Goal: Task Accomplishment & Management: Manage account settings

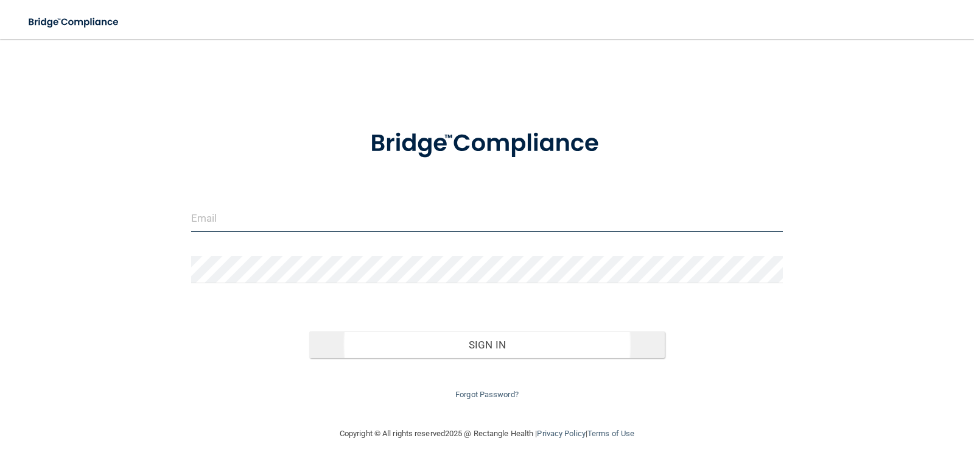
type input "[EMAIL_ADDRESS][DOMAIN_NAME]"
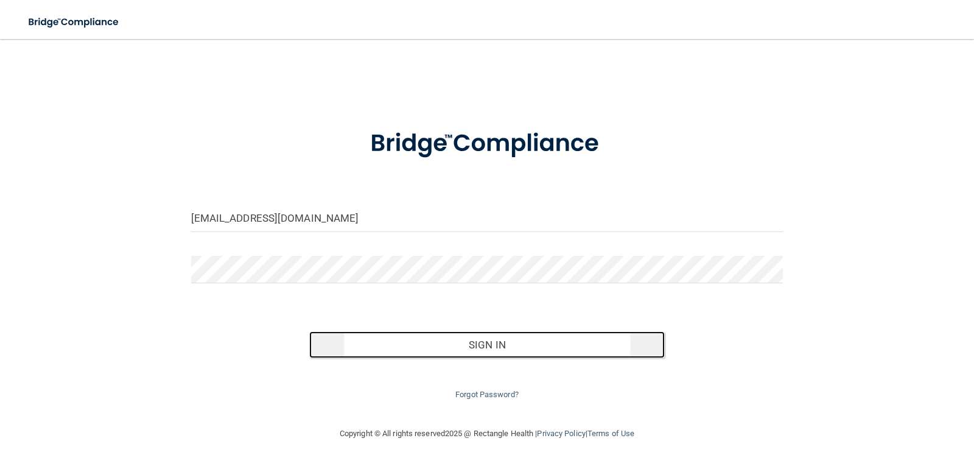
click at [476, 339] on button "Sign In" at bounding box center [487, 344] width 356 height 27
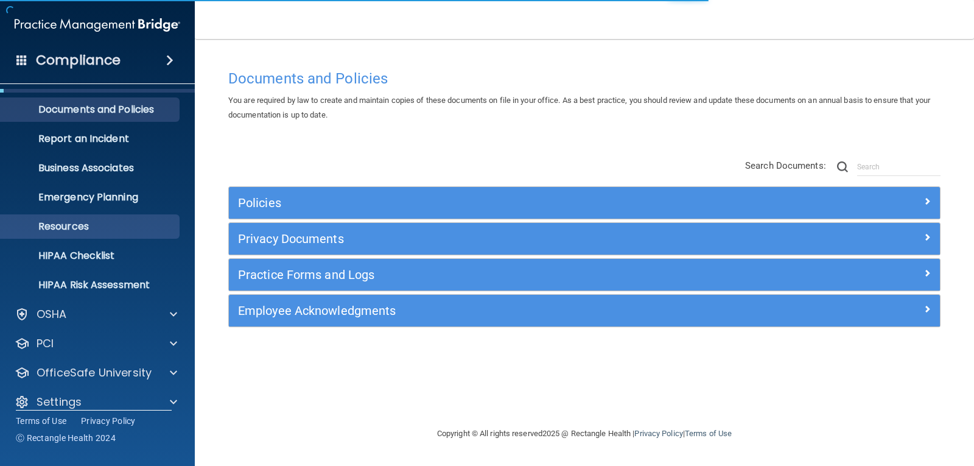
scroll to position [40, 0]
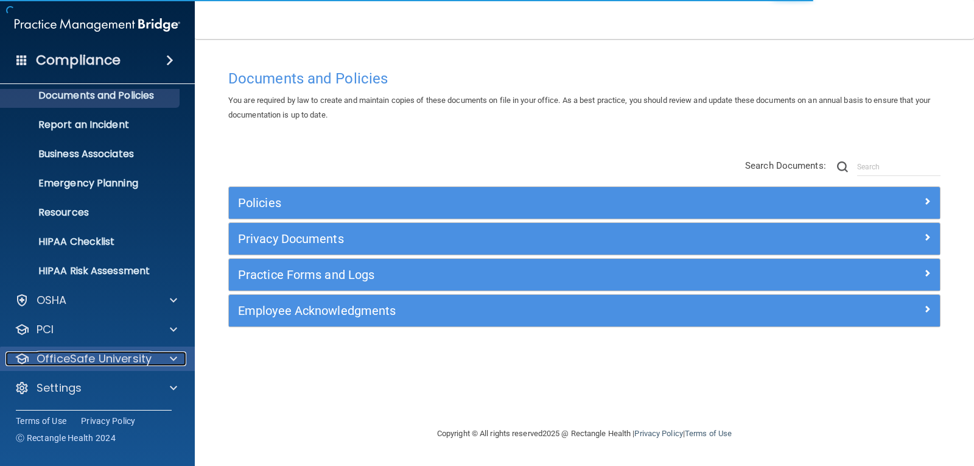
click at [108, 358] on p "OfficeSafe University" at bounding box center [94, 358] width 115 height 15
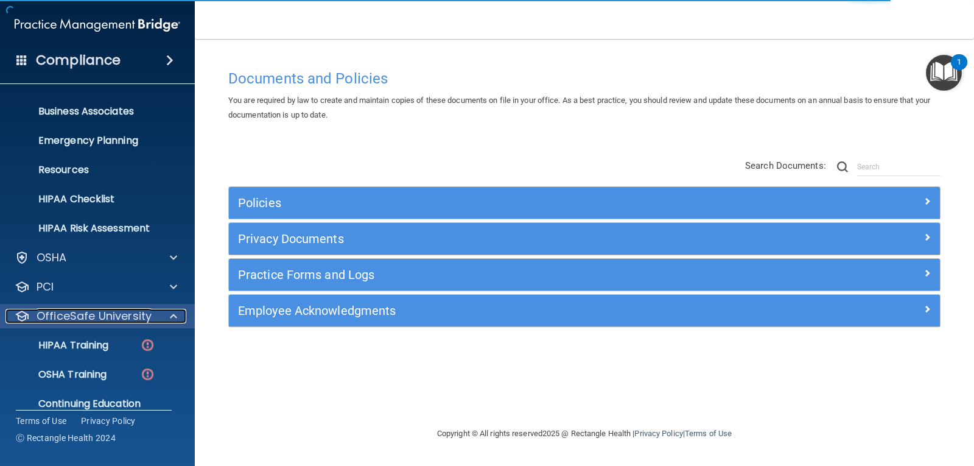
scroll to position [127, 0]
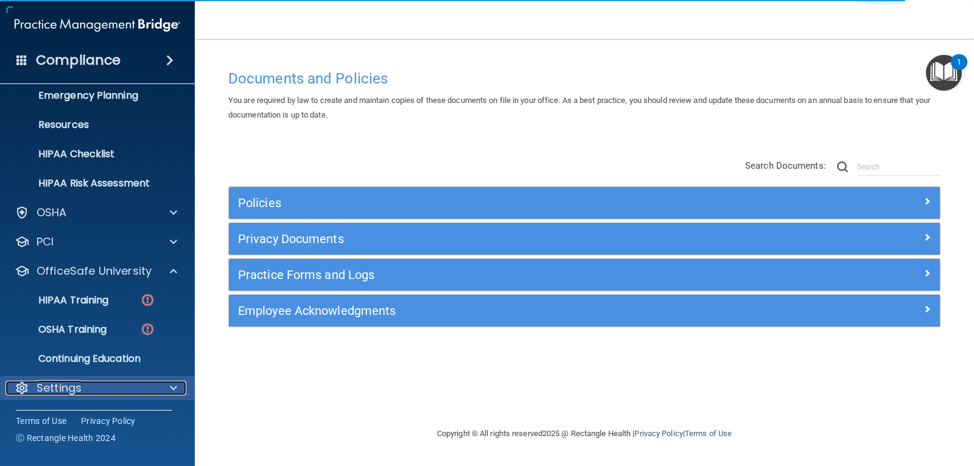
click at [76, 382] on p "Settings" at bounding box center [59, 388] width 45 height 15
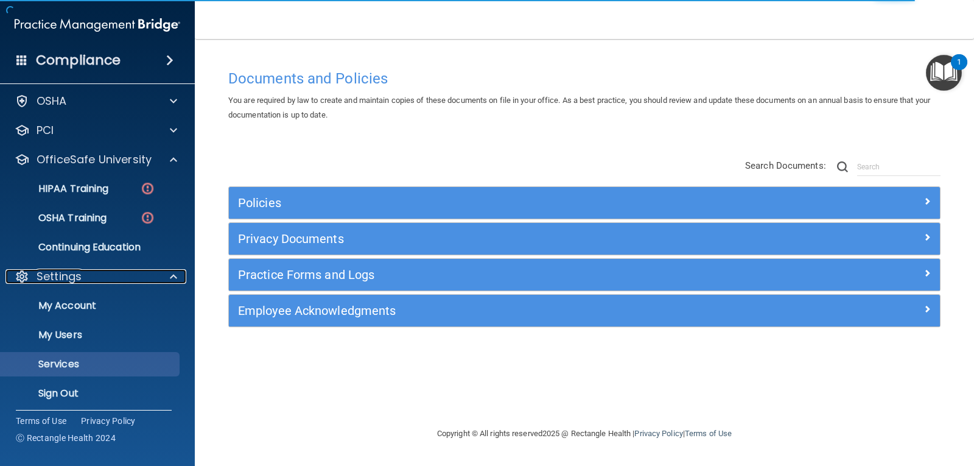
scroll to position [244, 0]
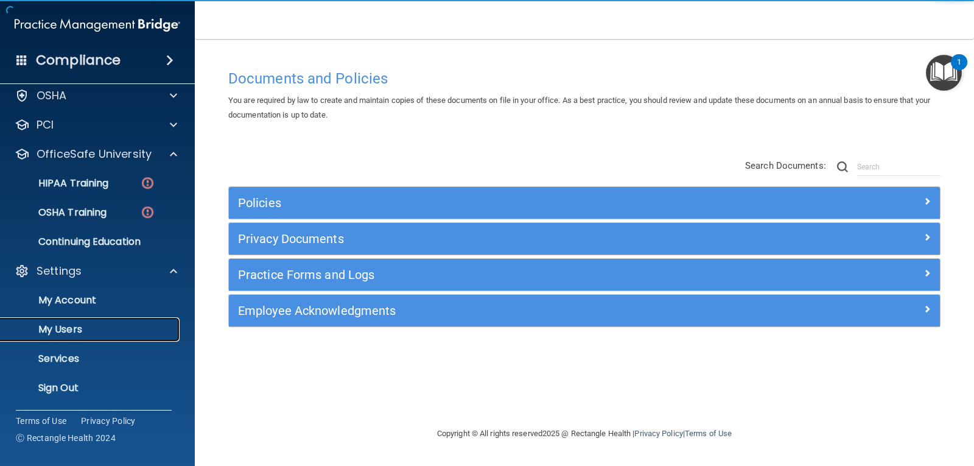
click at [74, 326] on p "My Users" at bounding box center [91, 329] width 166 height 12
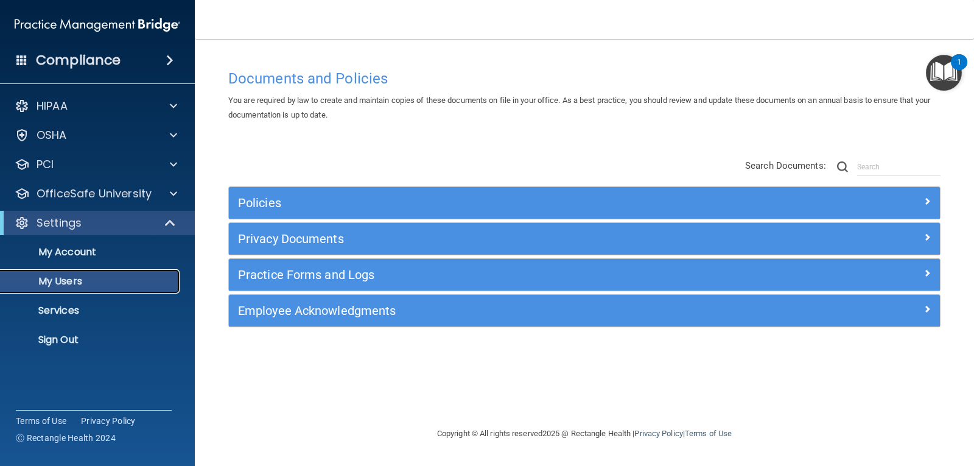
select select "20"
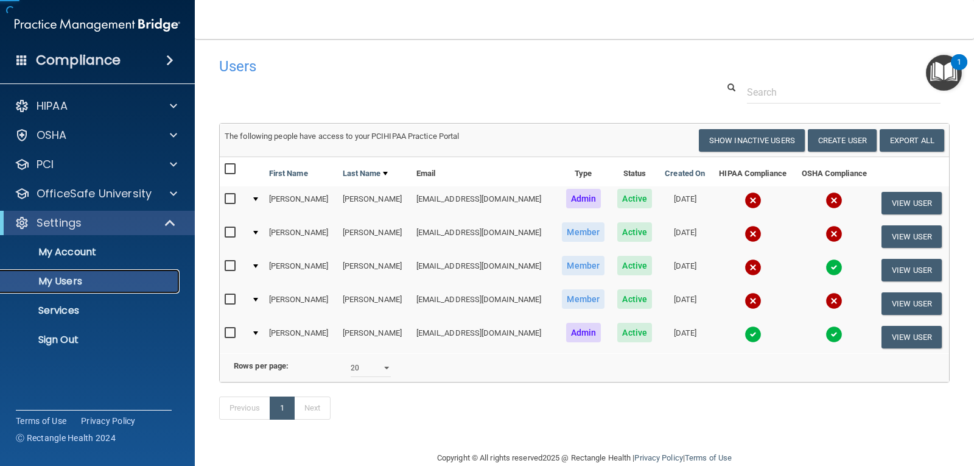
click at [76, 280] on p "My Users" at bounding box center [91, 281] width 166 height 12
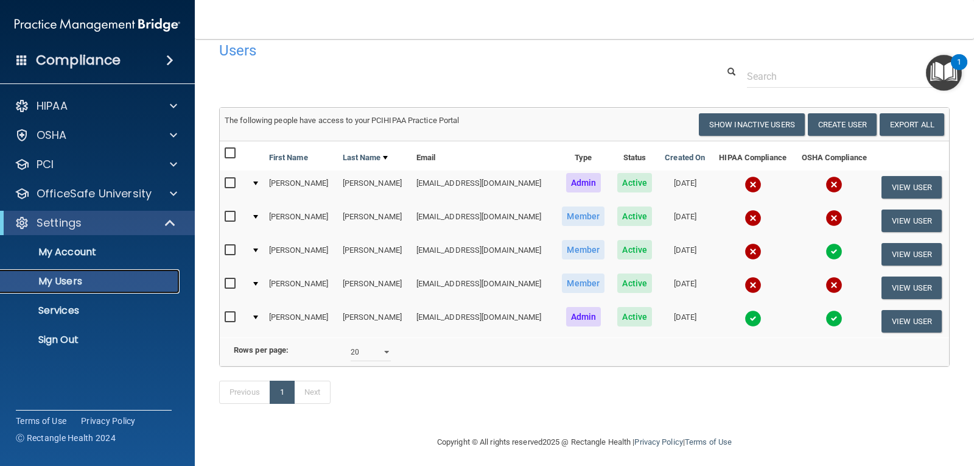
scroll to position [40, 0]
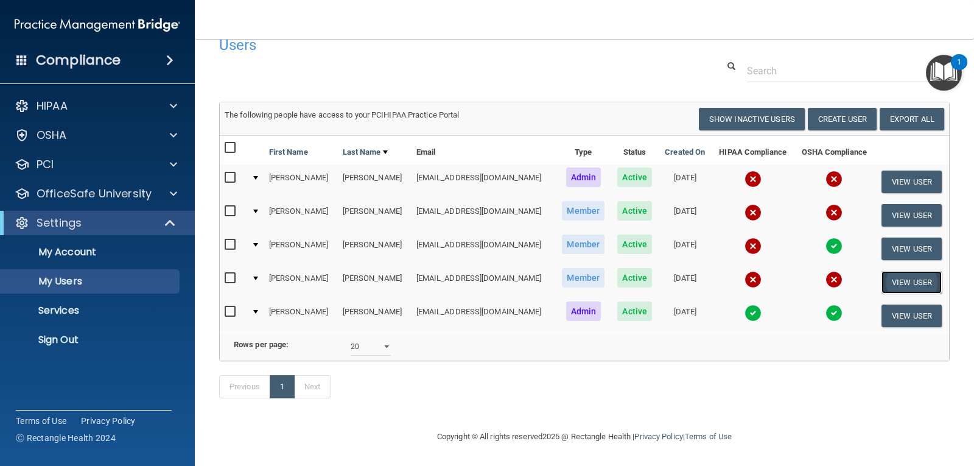
click at [889, 271] on button "View User" at bounding box center [912, 282] width 60 height 23
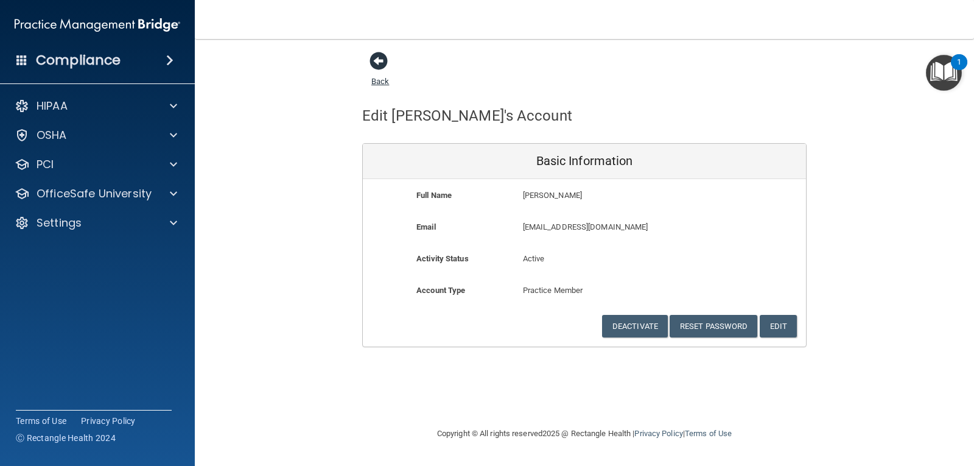
click at [384, 62] on span at bounding box center [379, 61] width 18 height 18
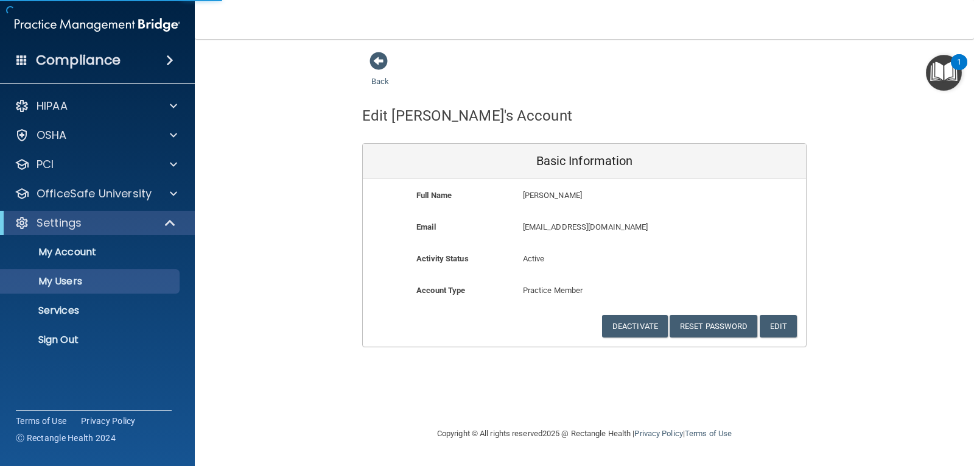
select select "20"
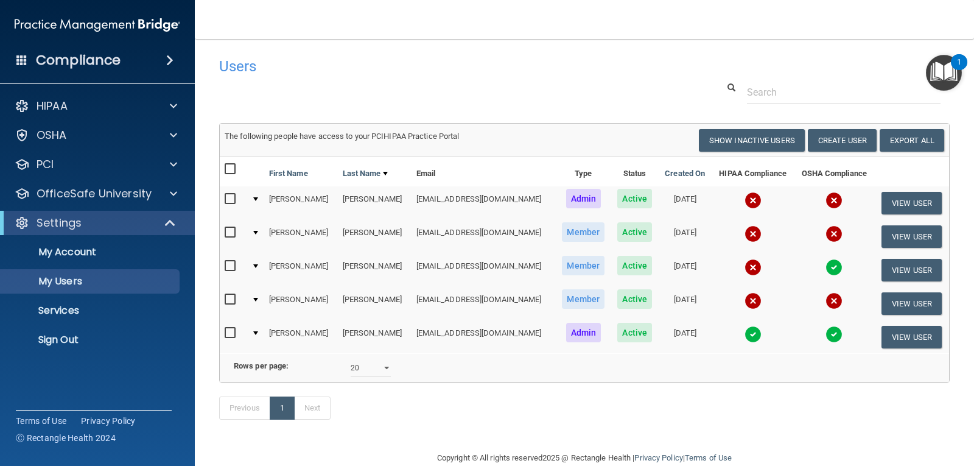
click at [745, 301] on img at bounding box center [753, 300] width 17 height 17
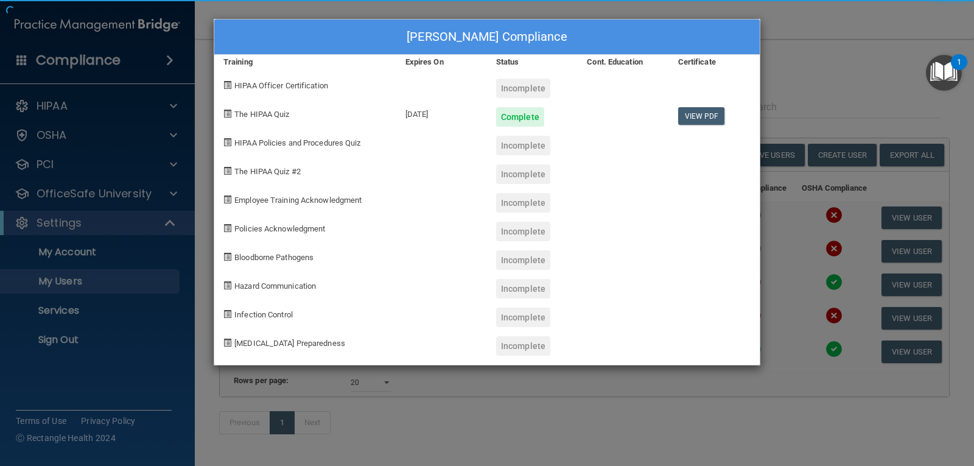
click at [739, 312] on div "[PERSON_NAME] Compliance Training Expires On Status Cont. Education Certificate…" at bounding box center [487, 192] width 547 height 346
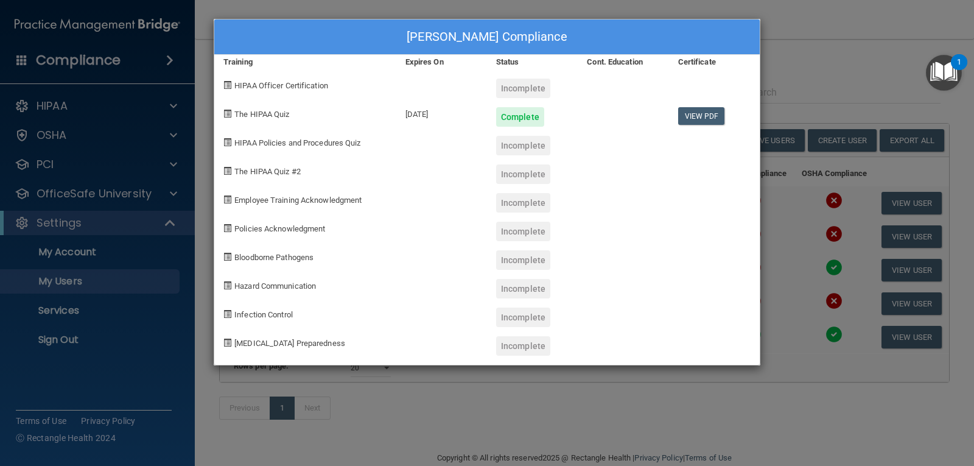
click at [724, 5] on div "[PERSON_NAME] Compliance Training Expires On Status Cont. Education Certificate…" at bounding box center [487, 233] width 974 height 466
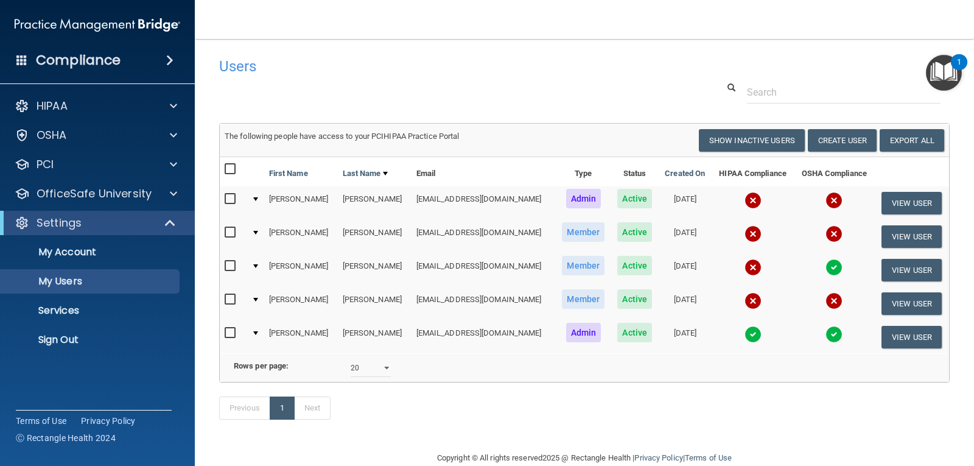
click at [826, 300] on img at bounding box center [834, 300] width 17 height 17
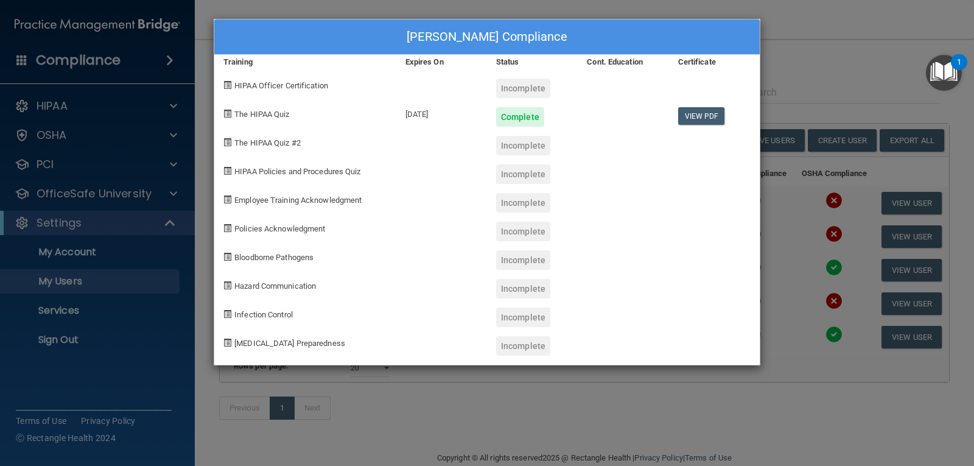
click at [820, 54] on div "[PERSON_NAME] Compliance Training Expires On Status Cont. Education Certificate…" at bounding box center [487, 233] width 974 height 466
